Goal: Information Seeking & Learning: Learn about a topic

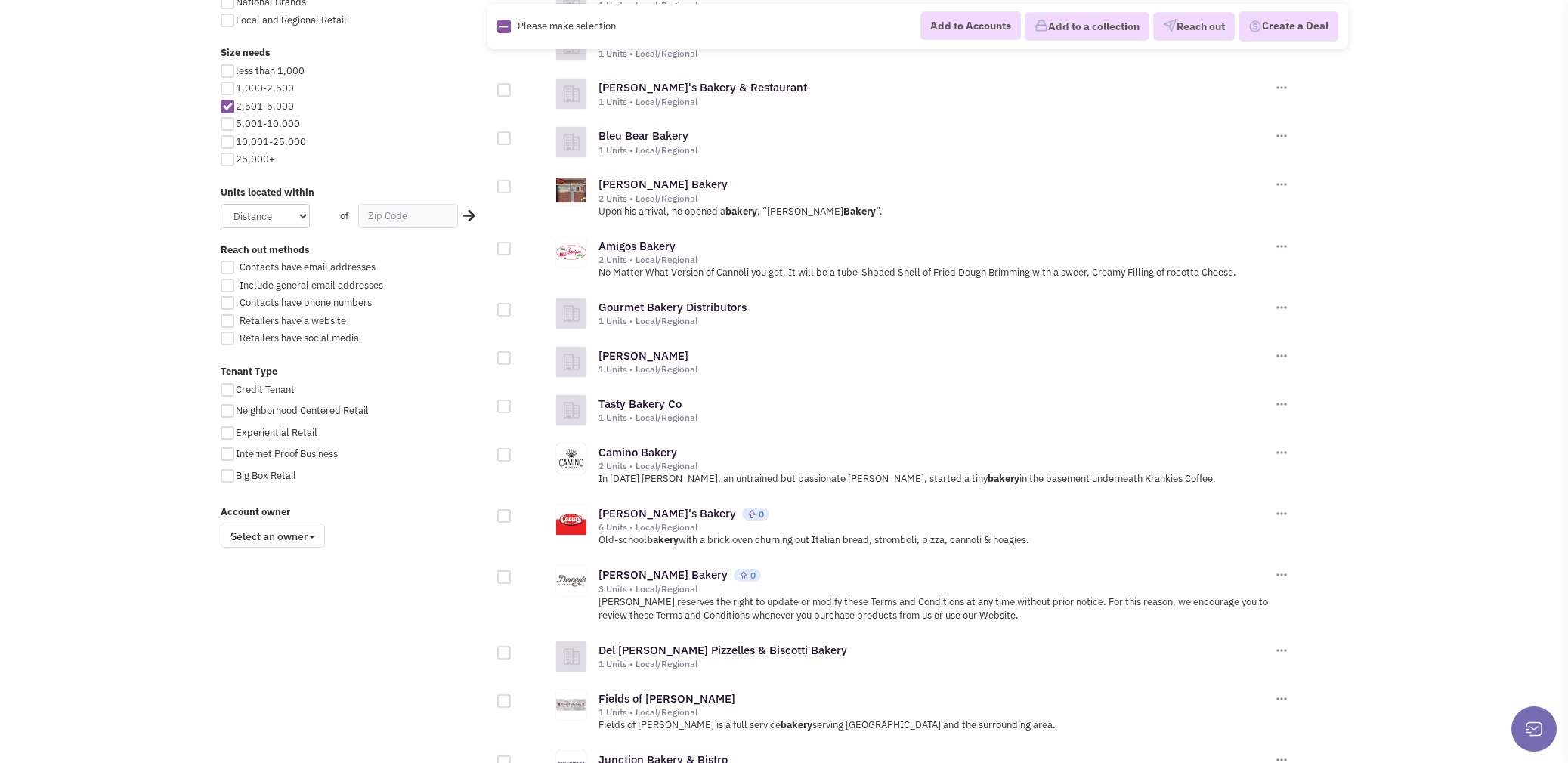
scroll to position [755, 0]
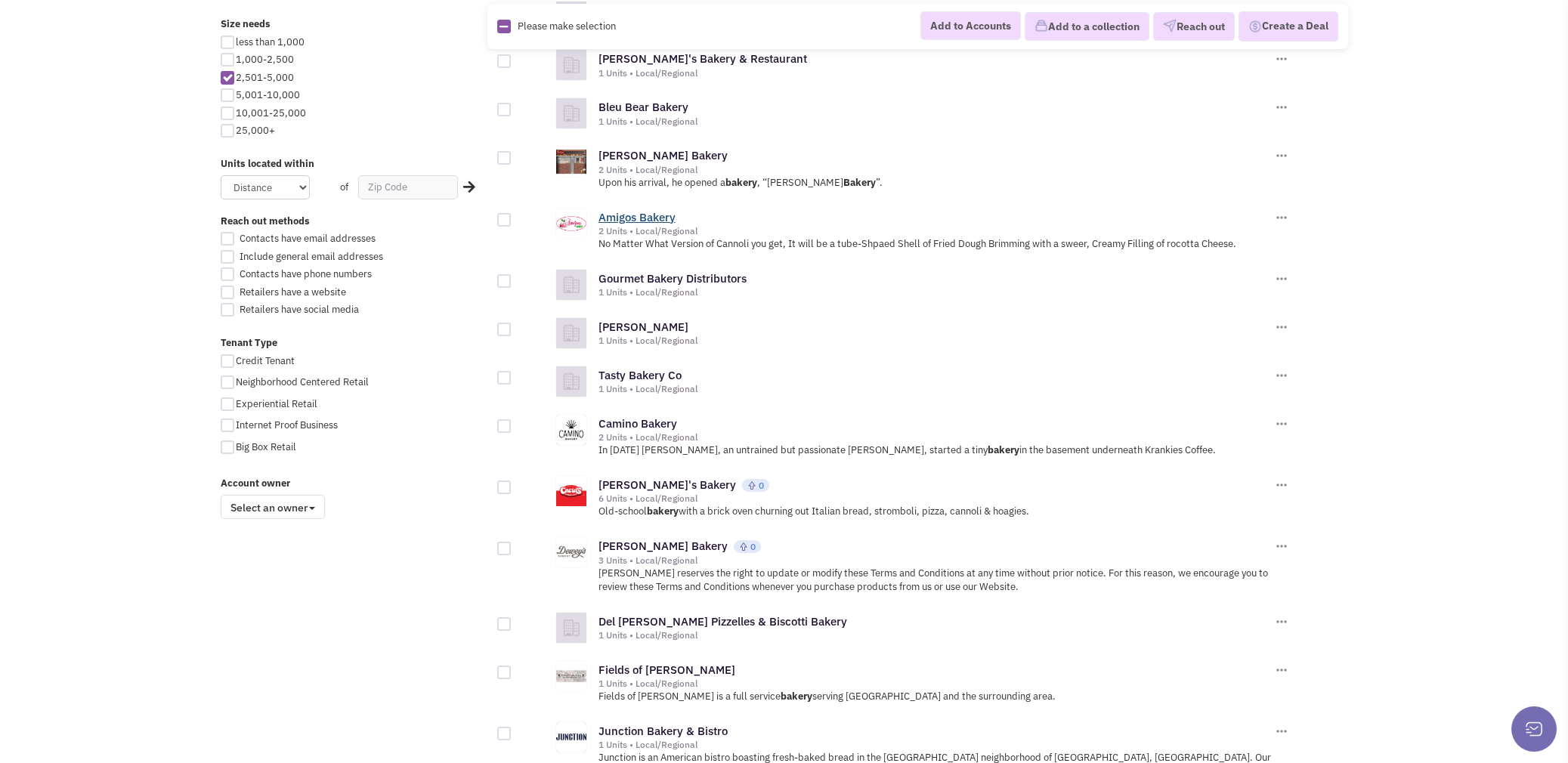
drag, startPoint x: 649, startPoint y: 209, endPoint x: 658, endPoint y: 219, distance: 13.5
click at [658, 219] on link "Amigos Bakery" at bounding box center [636, 217] width 77 height 14
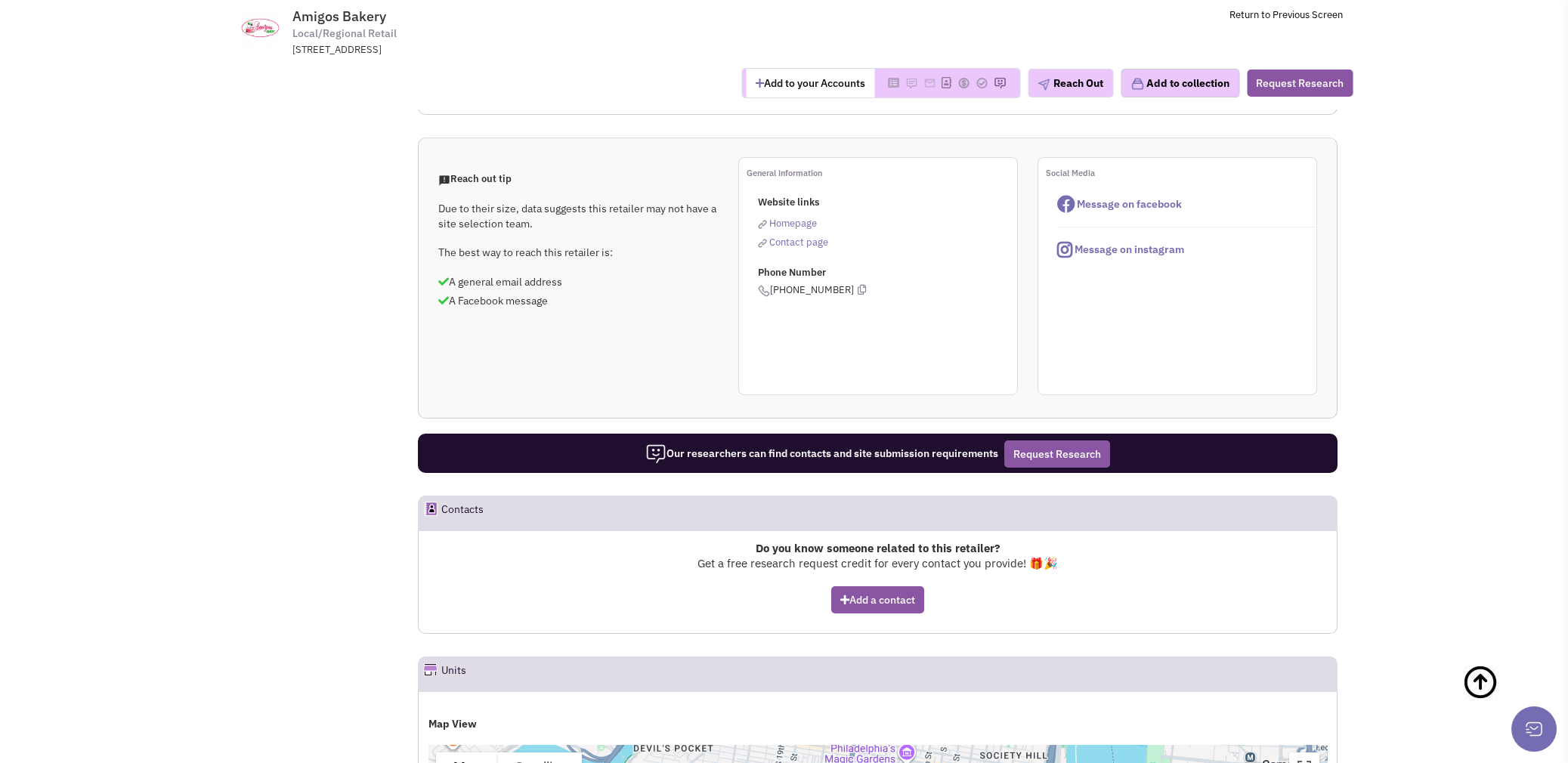
scroll to position [832, 0]
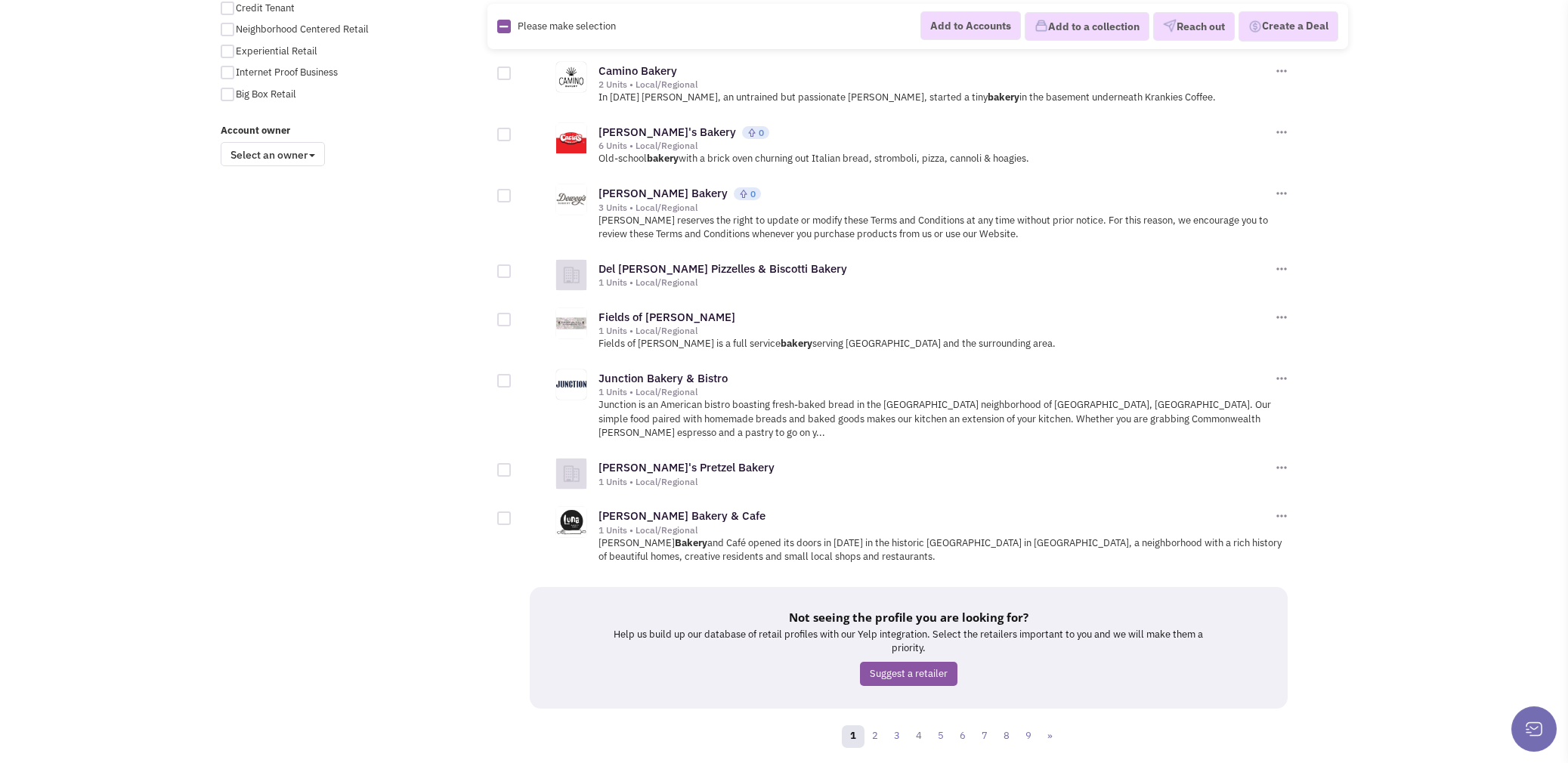
scroll to position [1133, 0]
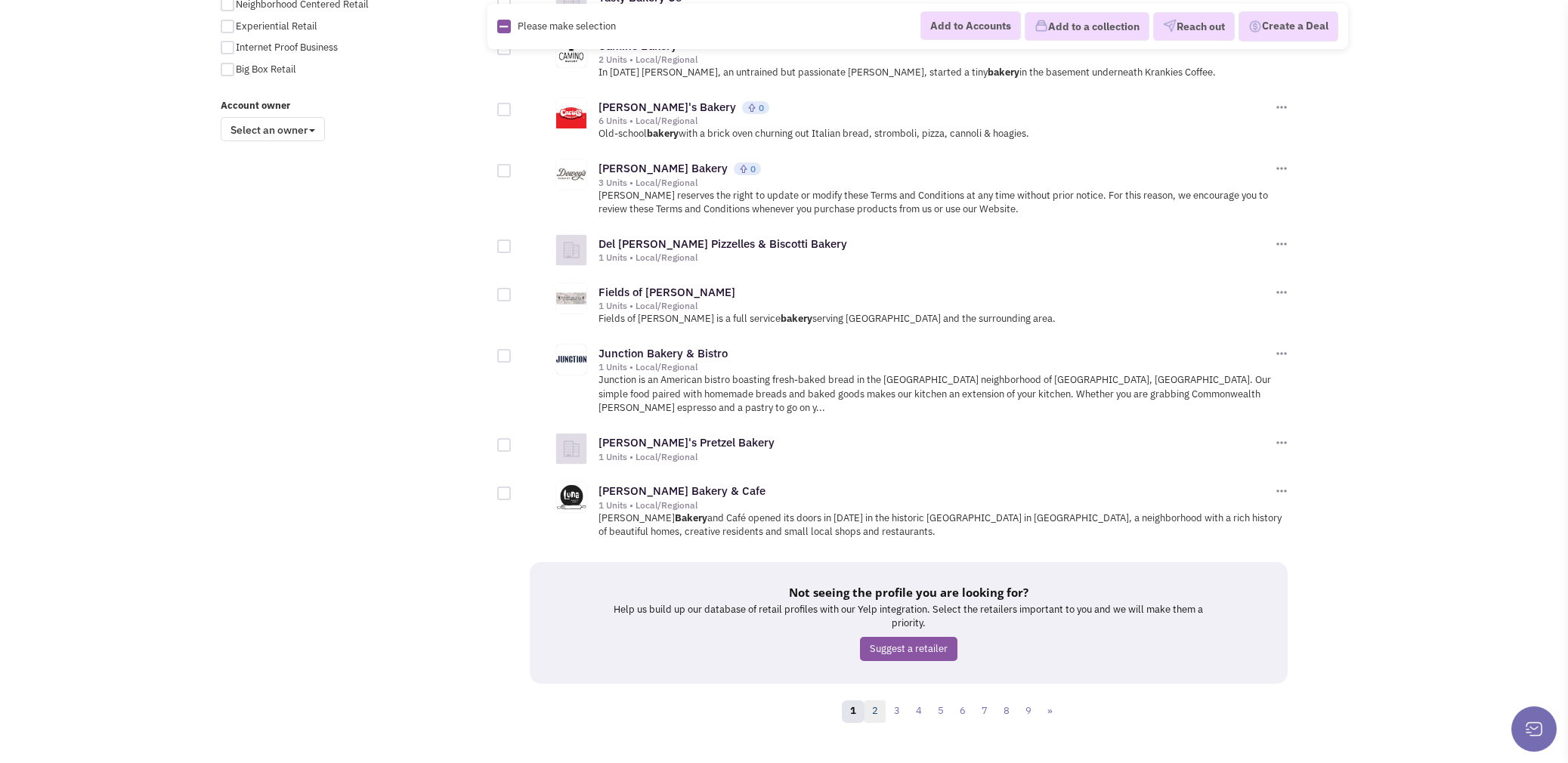
click at [875, 701] on link "2" at bounding box center [875, 712] width 22 height 22
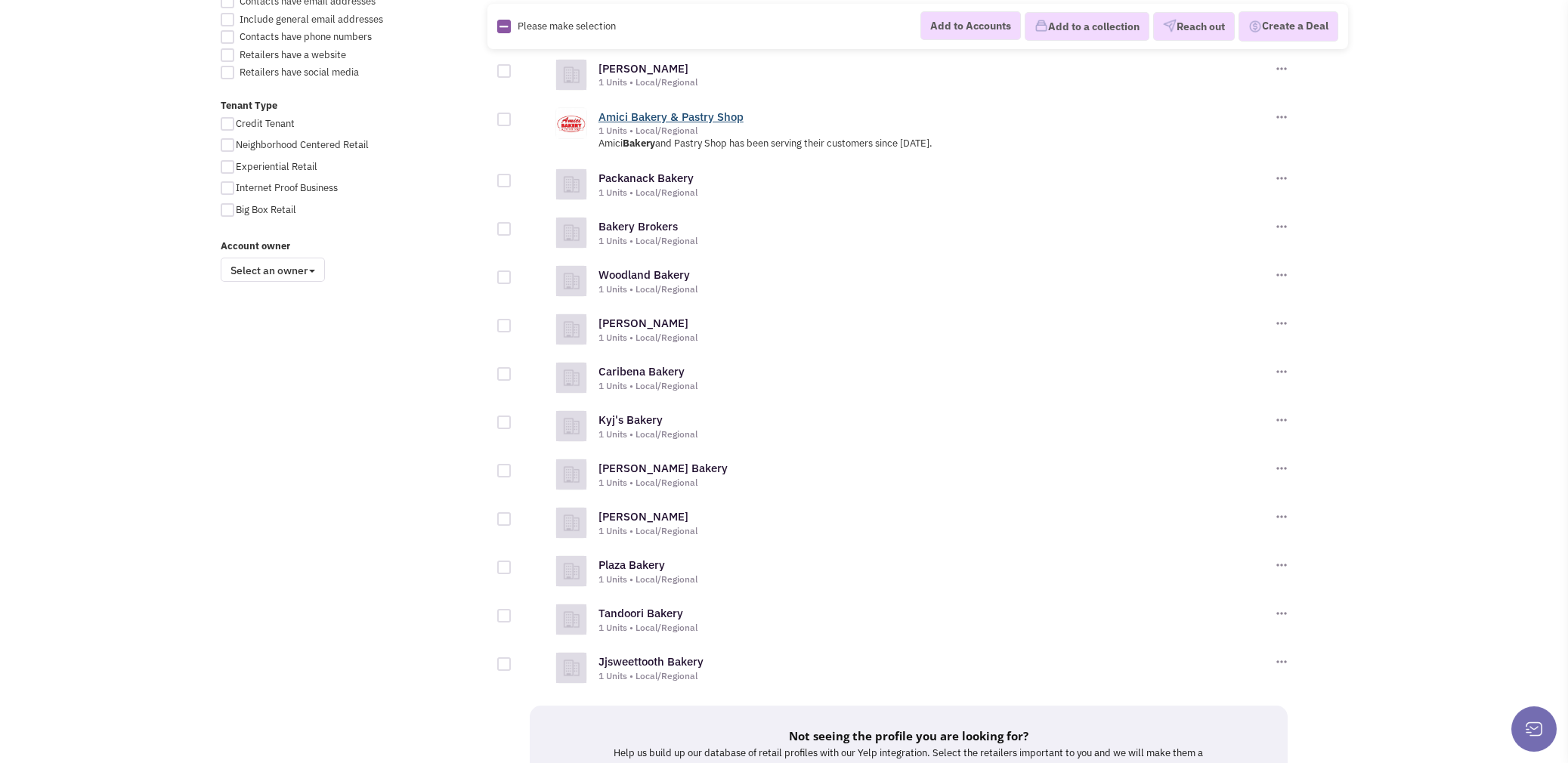
scroll to position [1116, 0]
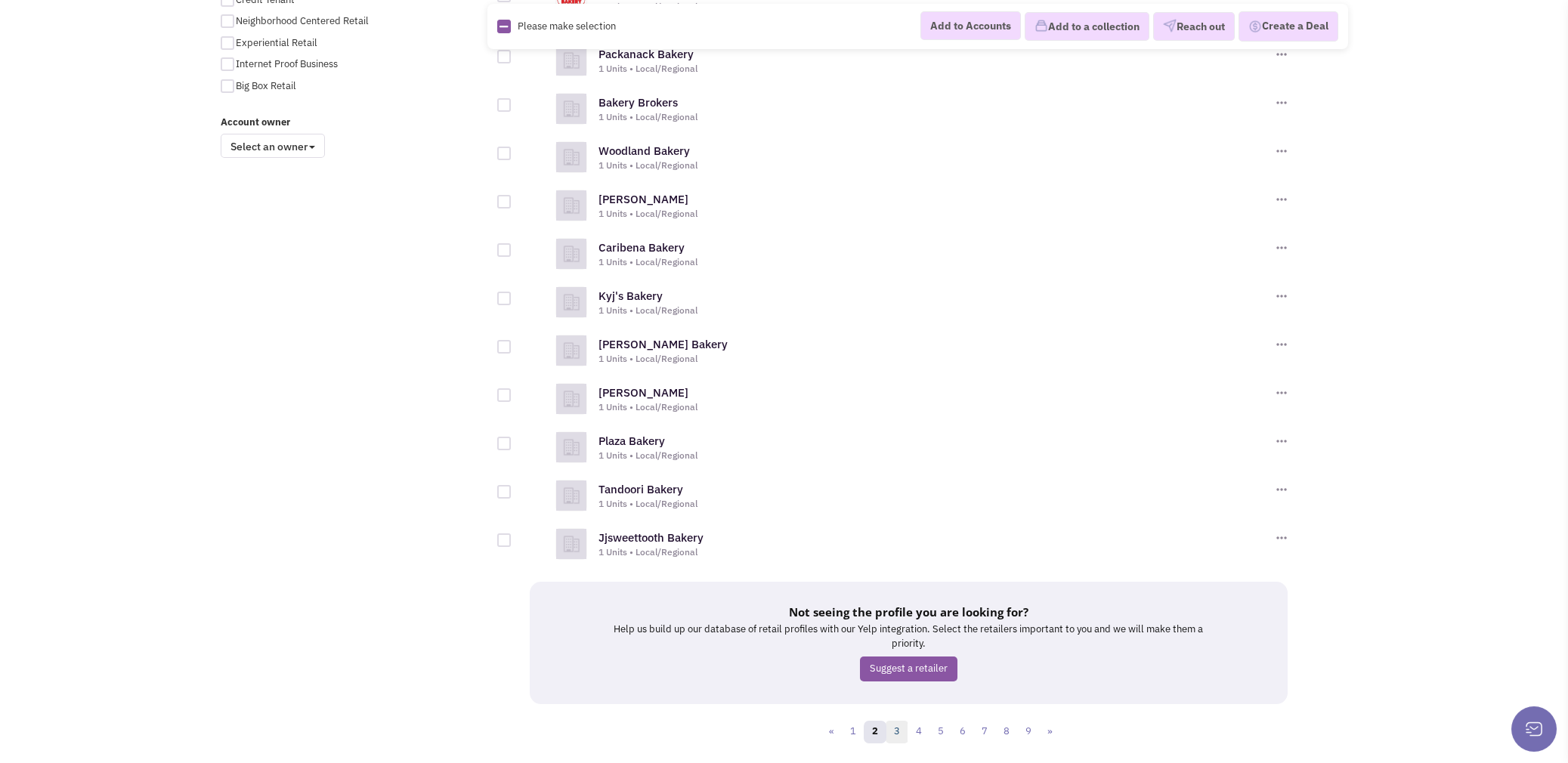
click at [901, 721] on link "3" at bounding box center [896, 732] width 22 height 22
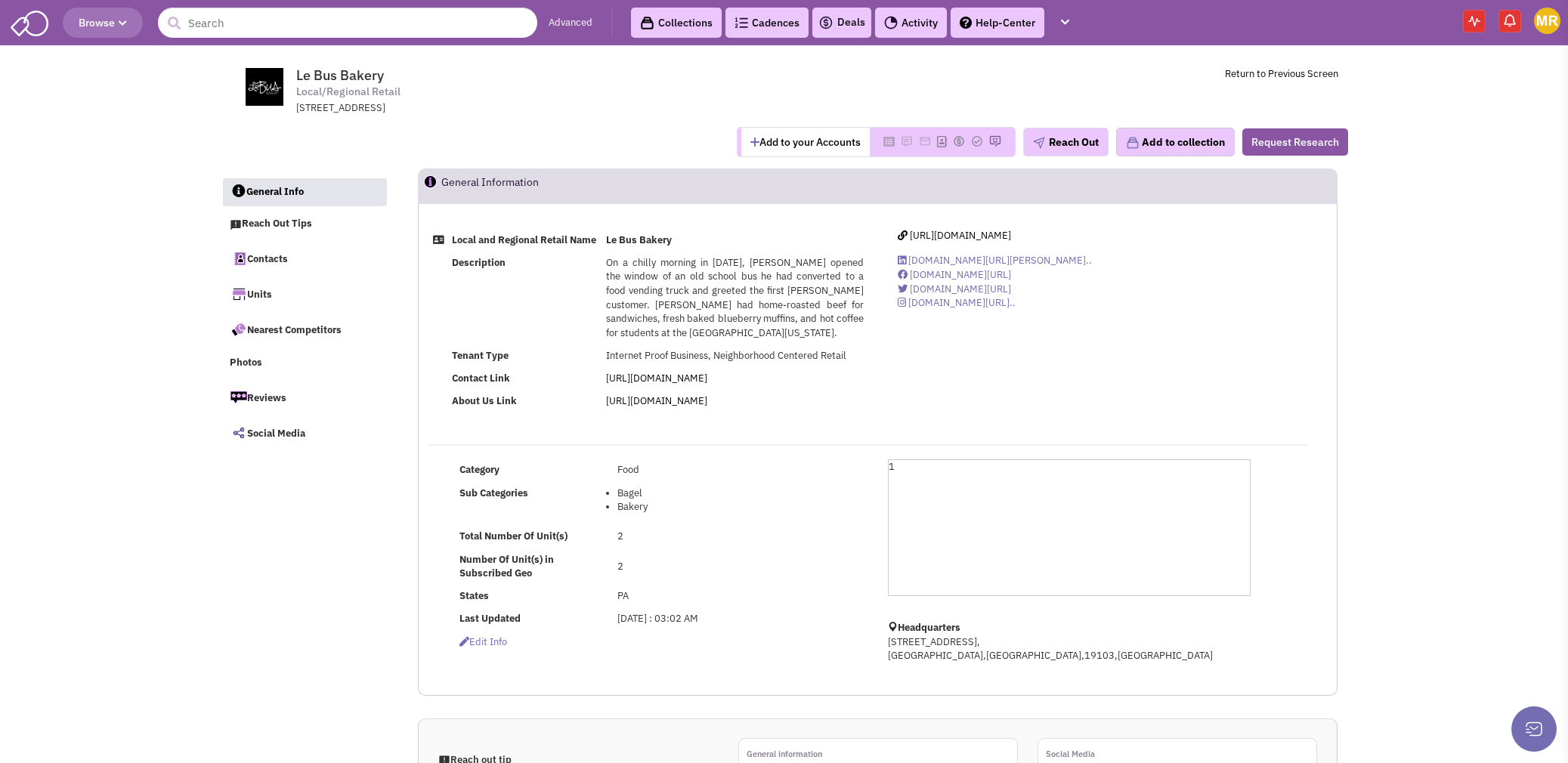
select select
click at [1002, 235] on span "http://lebusbakery.com/" at bounding box center [960, 236] width 101 height 13
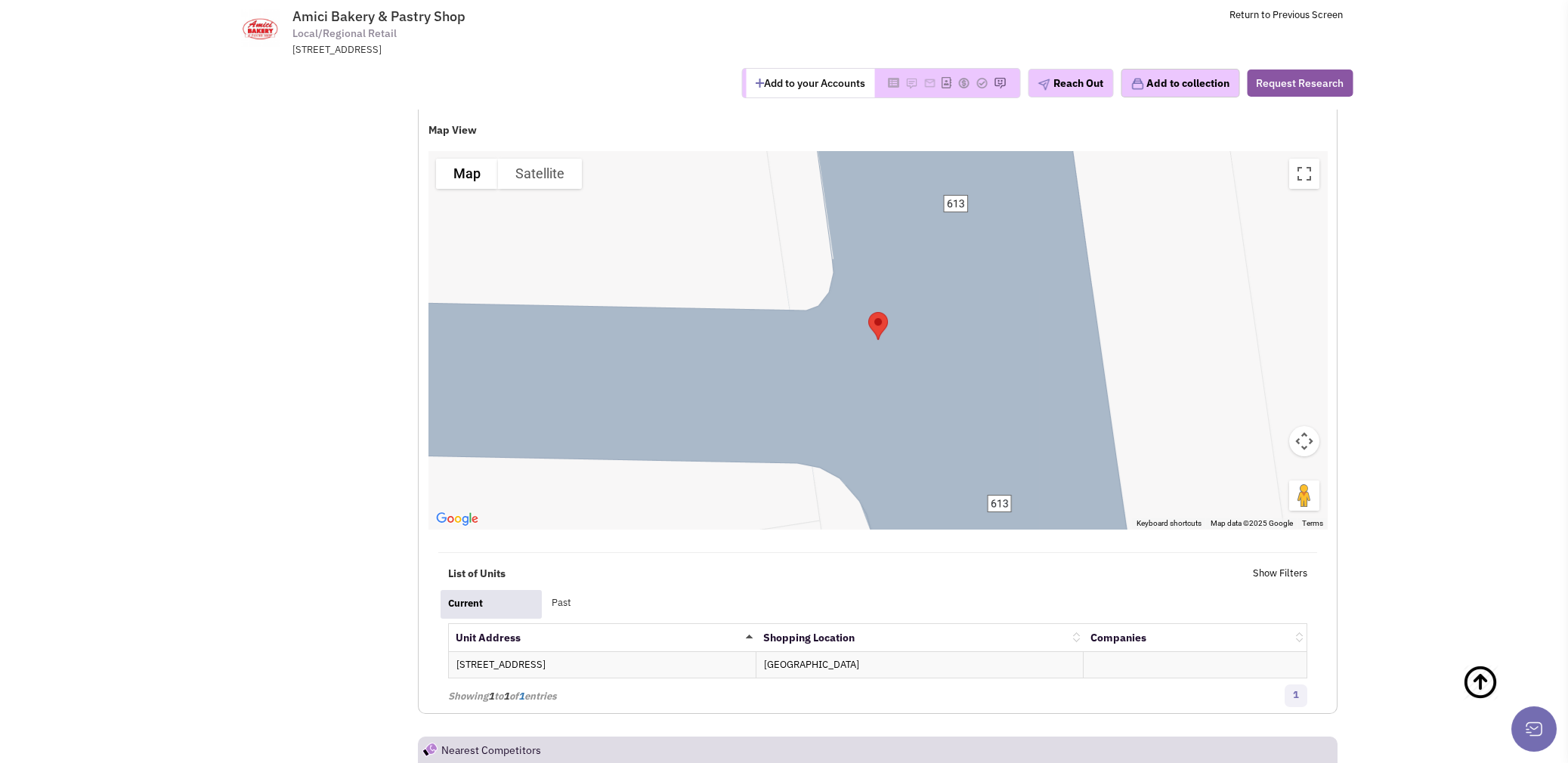
scroll to position [1058, 0]
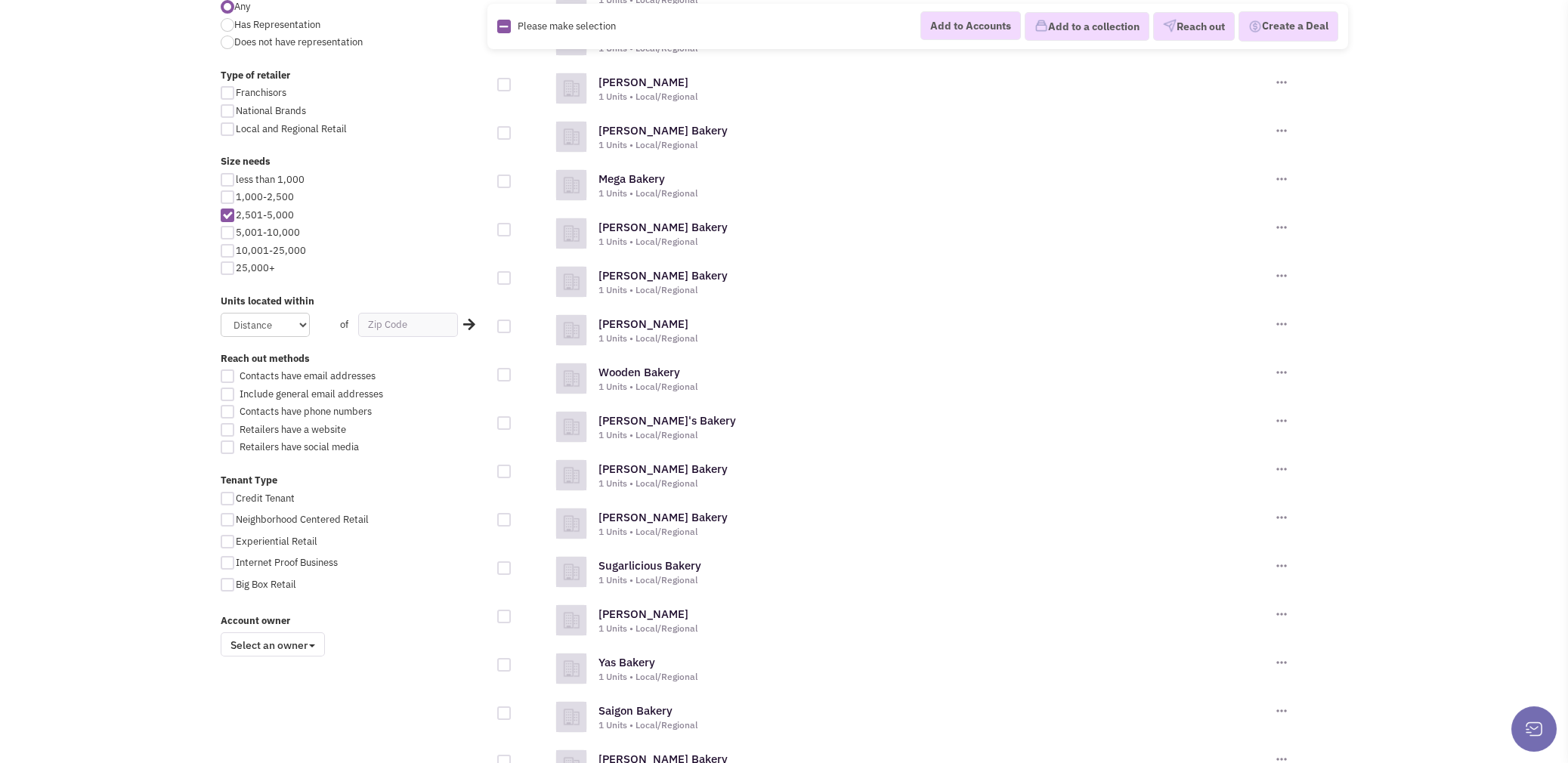
scroll to position [403, 0]
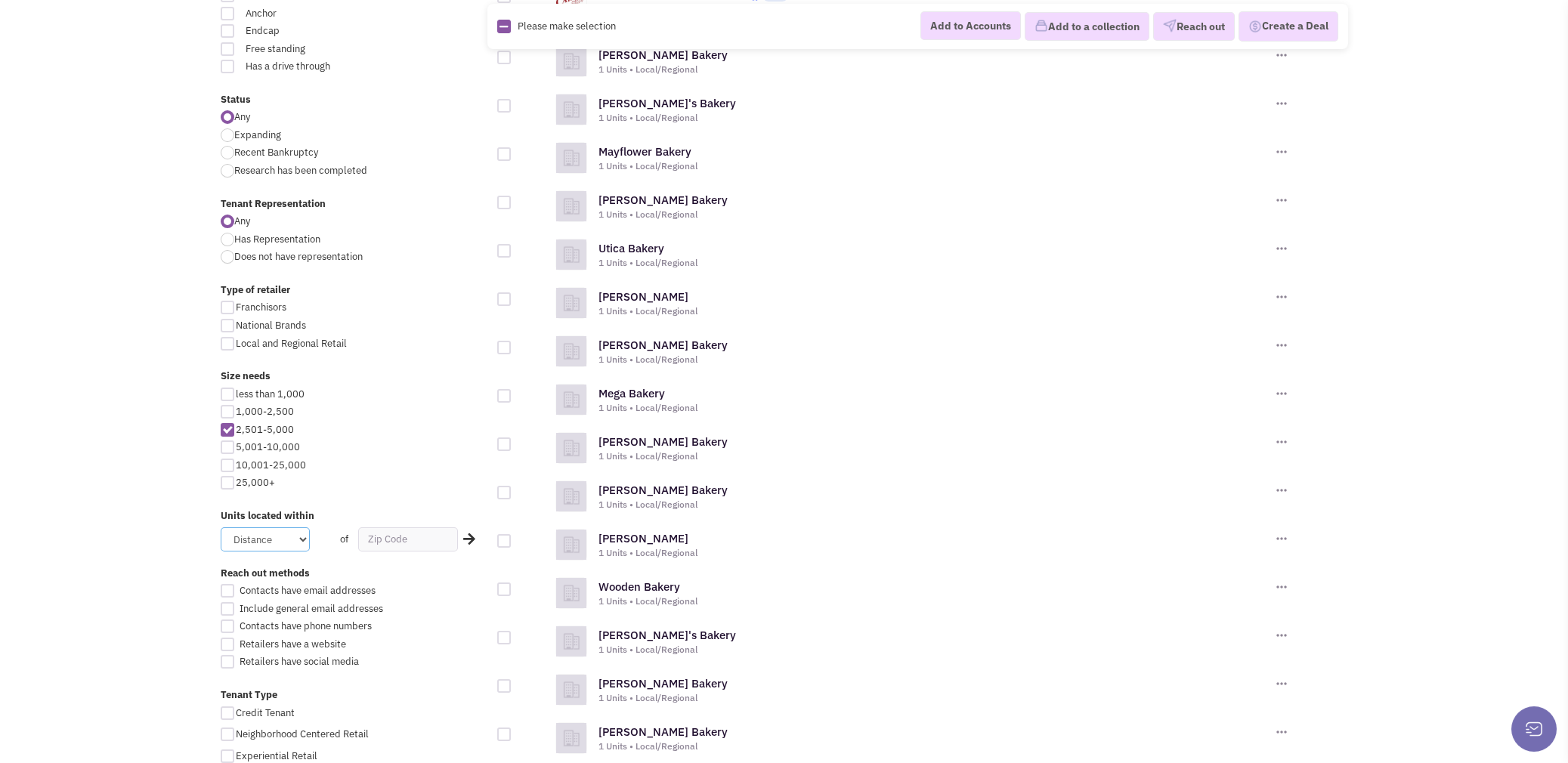
click at [287, 541] on select "Distance 1 Mile 5 Miles 10 Miles 20 Miles 50 Miles" at bounding box center [266, 539] width 89 height 24
select select "50"
click at [221, 527] on select "Distance 1 Mile 5 Miles 10 Miles 20 Miles 50 Miles" at bounding box center [266, 539] width 89 height 24
drag, startPoint x: 395, startPoint y: 540, endPoint x: 398, endPoint y: 548, distance: 8.5
click at [395, 540] on input "text" at bounding box center [408, 539] width 100 height 24
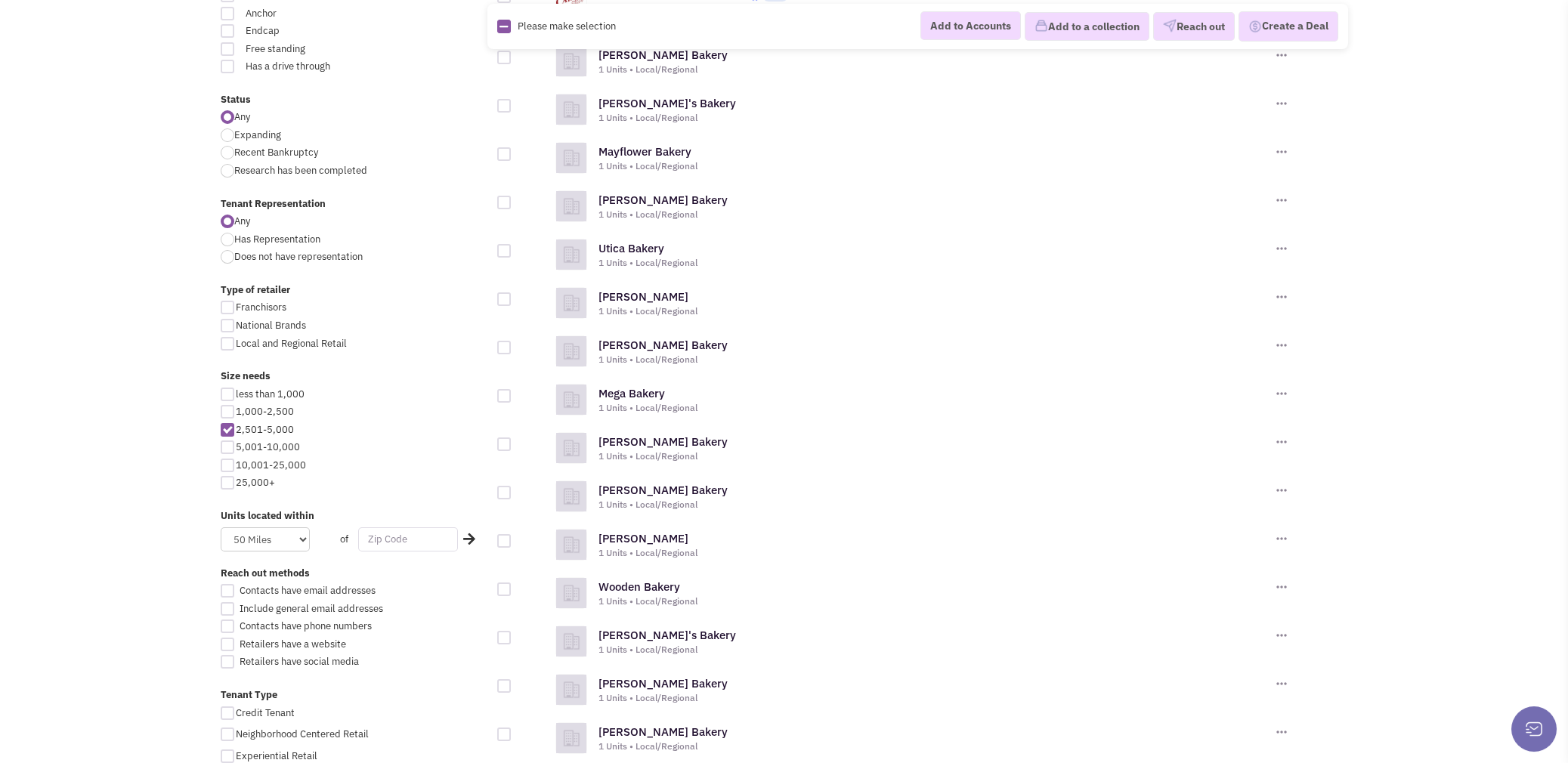
type input "22033"
click at [469, 534] on icon at bounding box center [469, 539] width 12 height 13
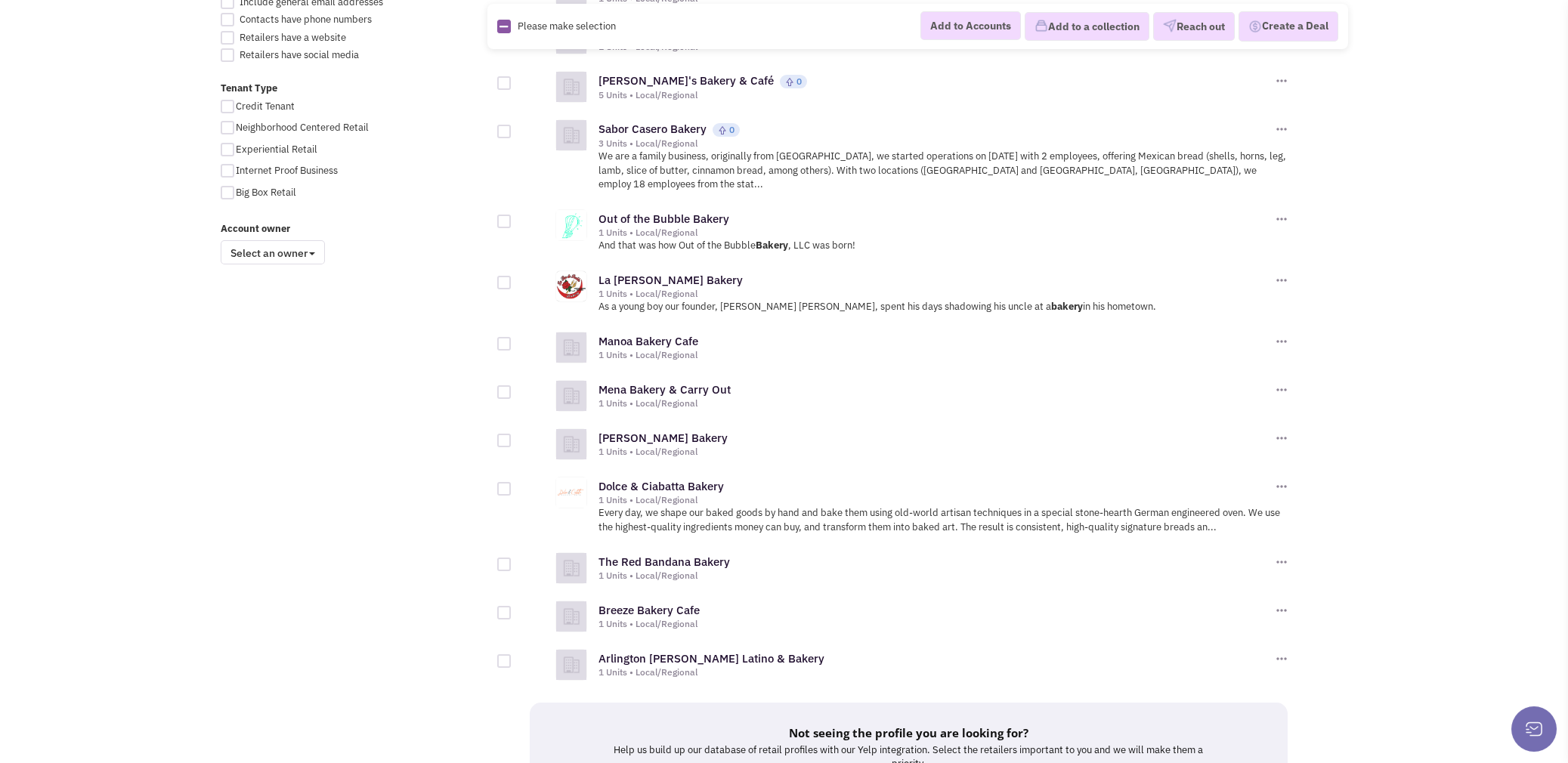
scroll to position [1058, 0]
